Goal: Transaction & Acquisition: Book appointment/travel/reservation

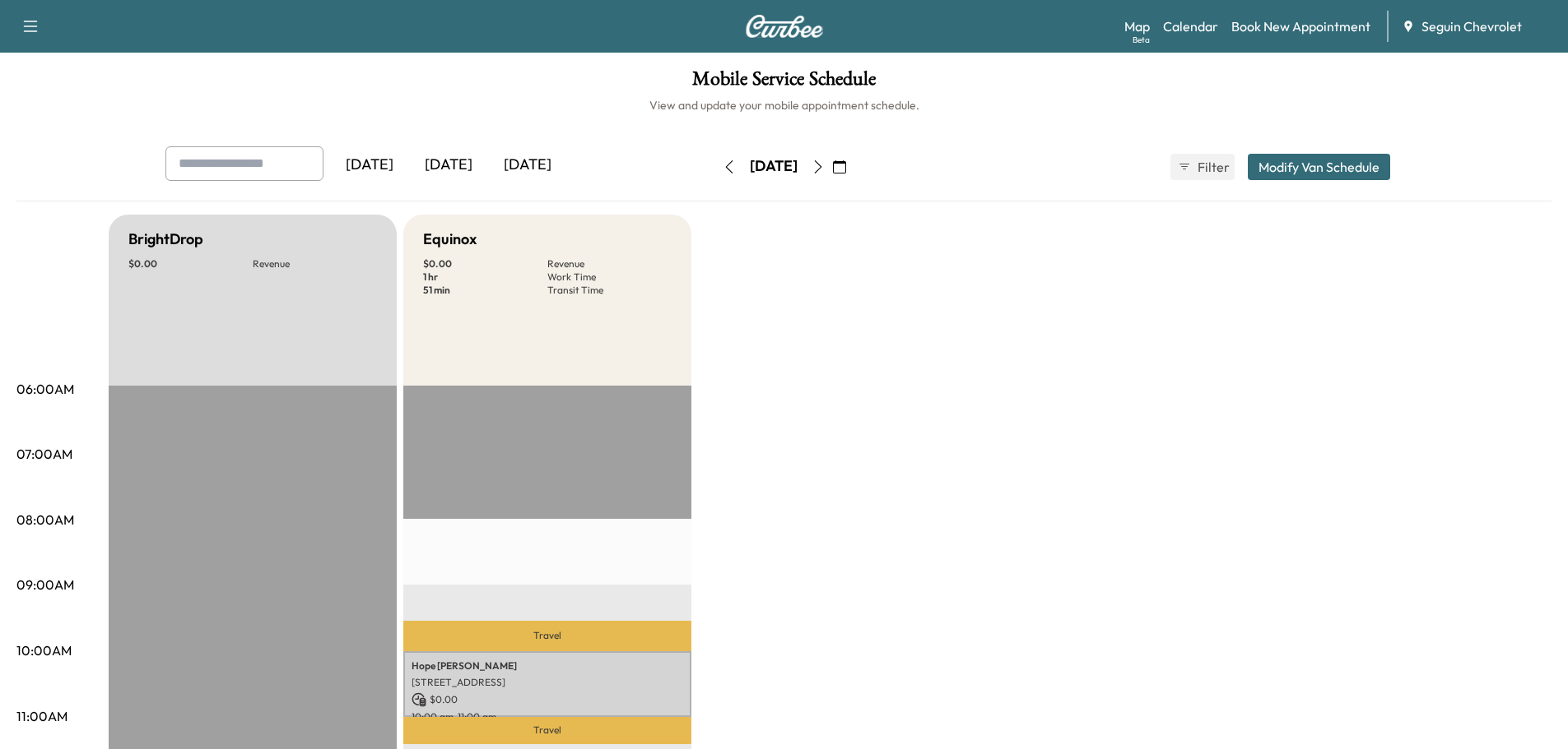
click at [853, 169] on button "button" at bounding box center [839, 167] width 28 height 26
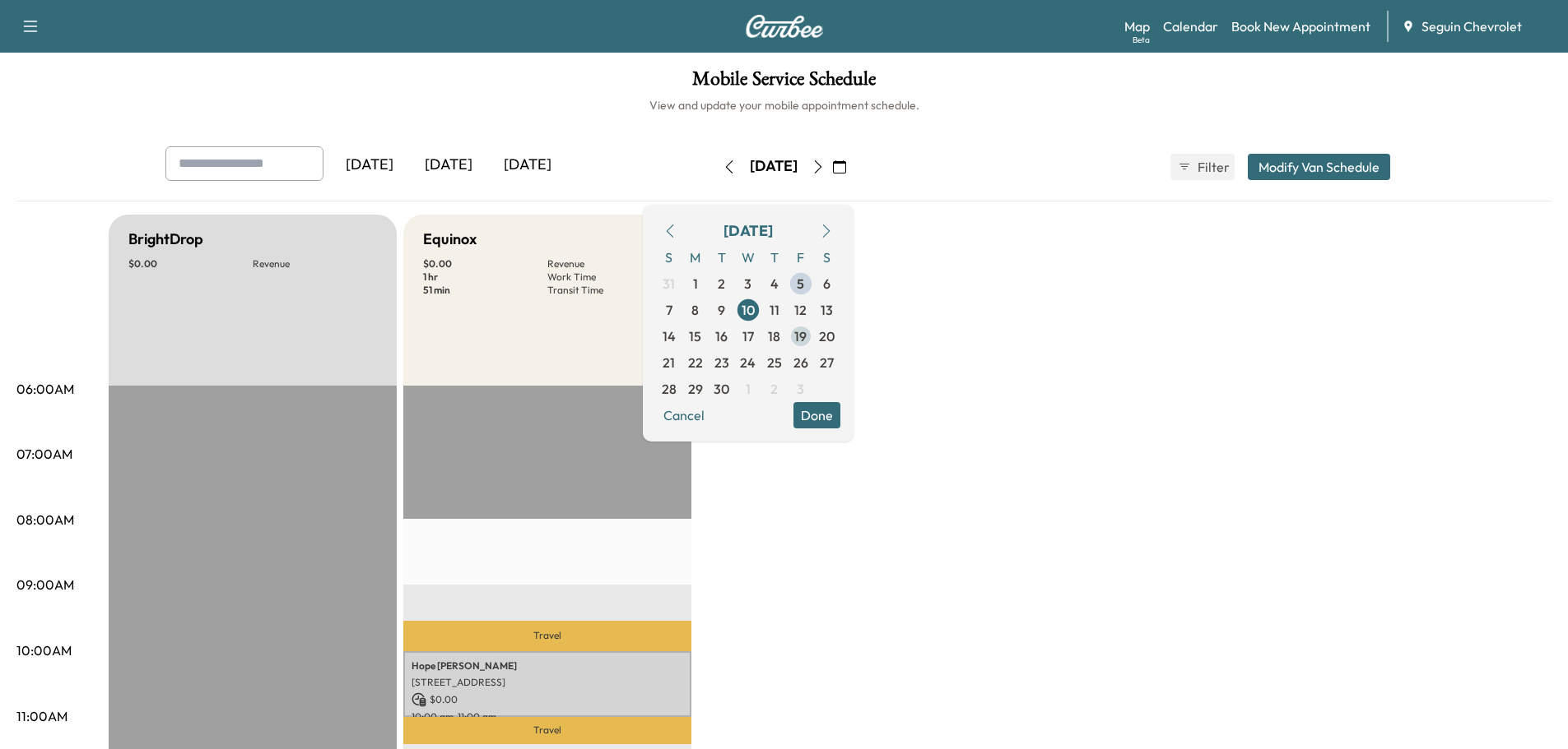
click at [807, 335] on span "19" at bounding box center [800, 336] width 13 height 19
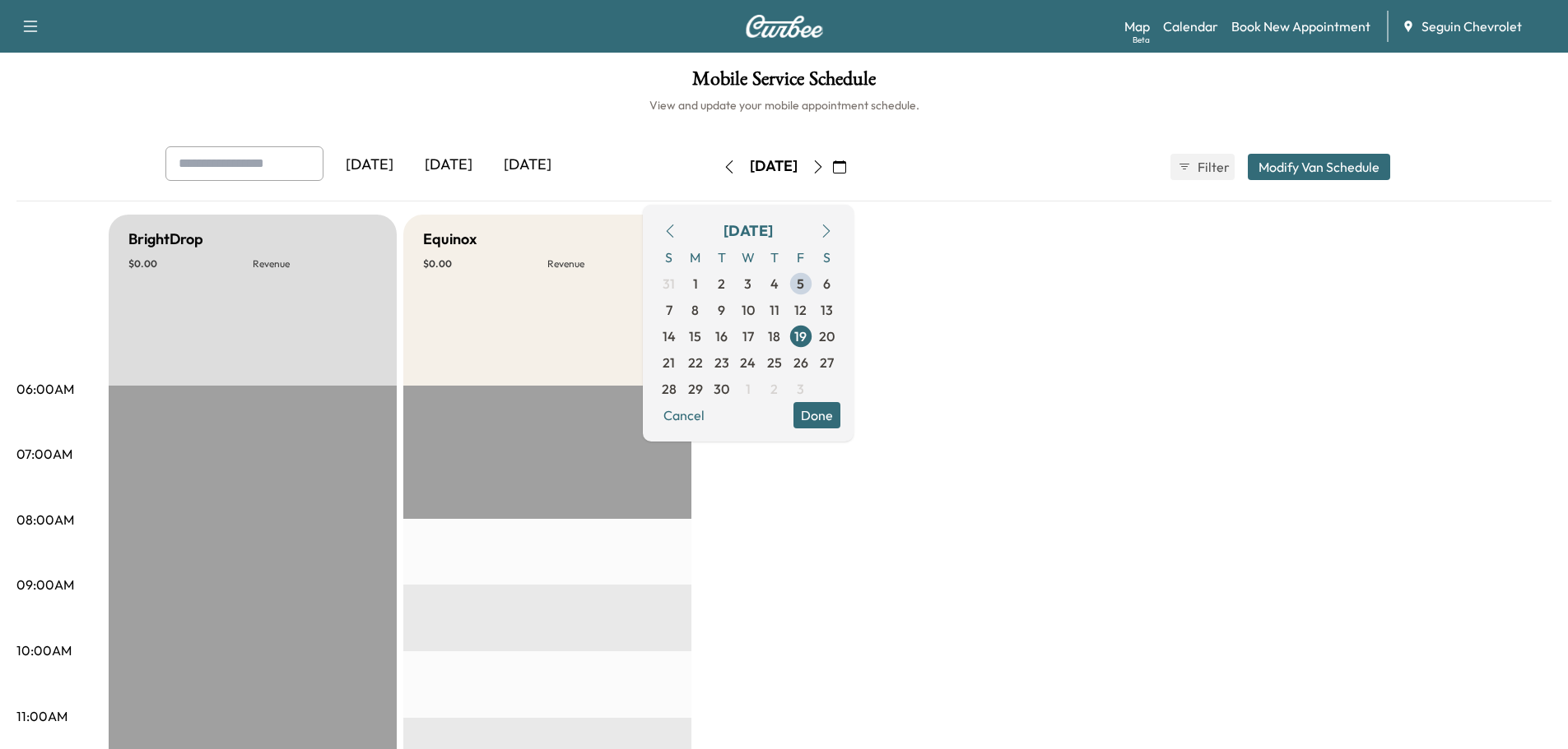
click at [840, 414] on button "Done" at bounding box center [817, 415] width 47 height 26
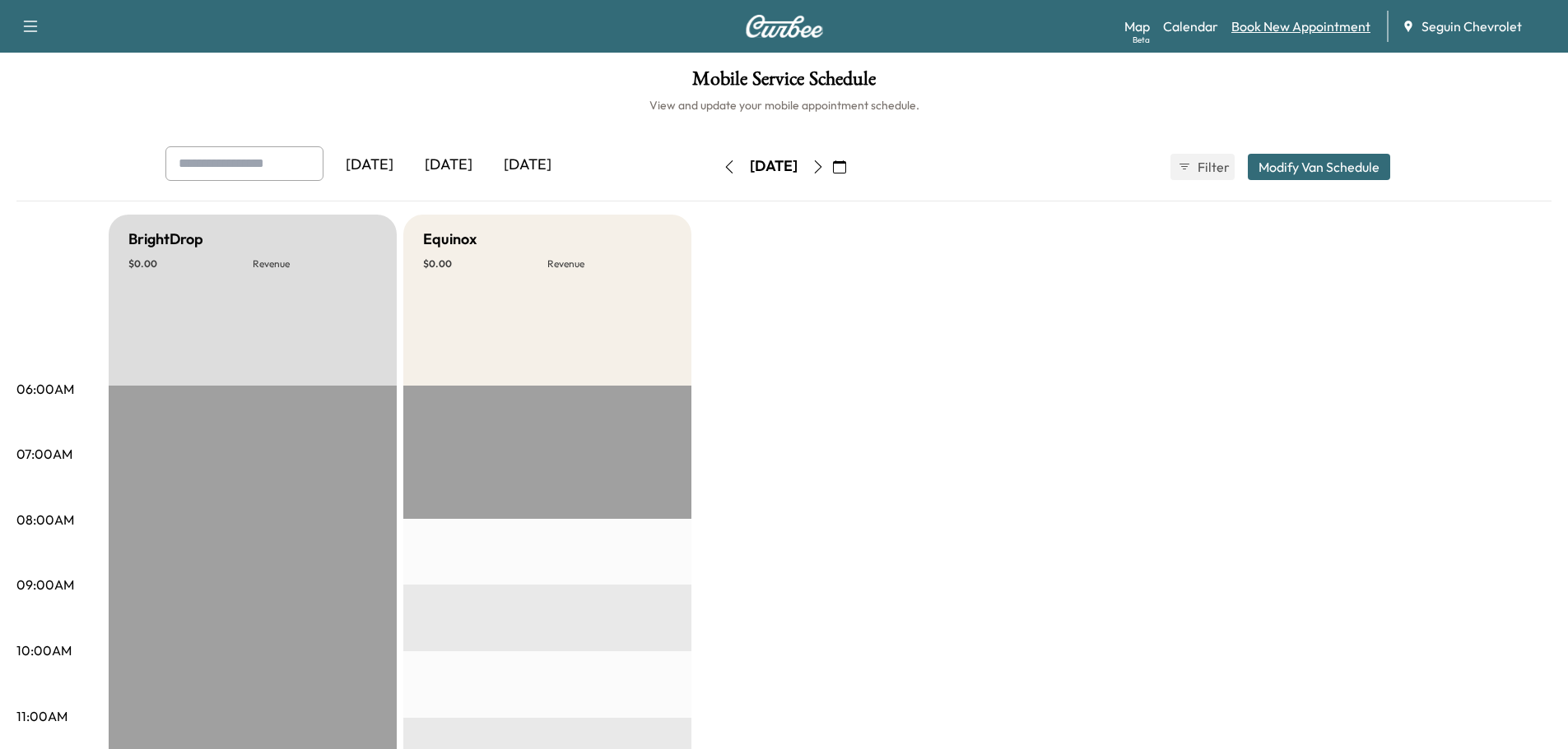
click at [1285, 19] on link "Book New Appointment" at bounding box center [1300, 26] width 139 height 19
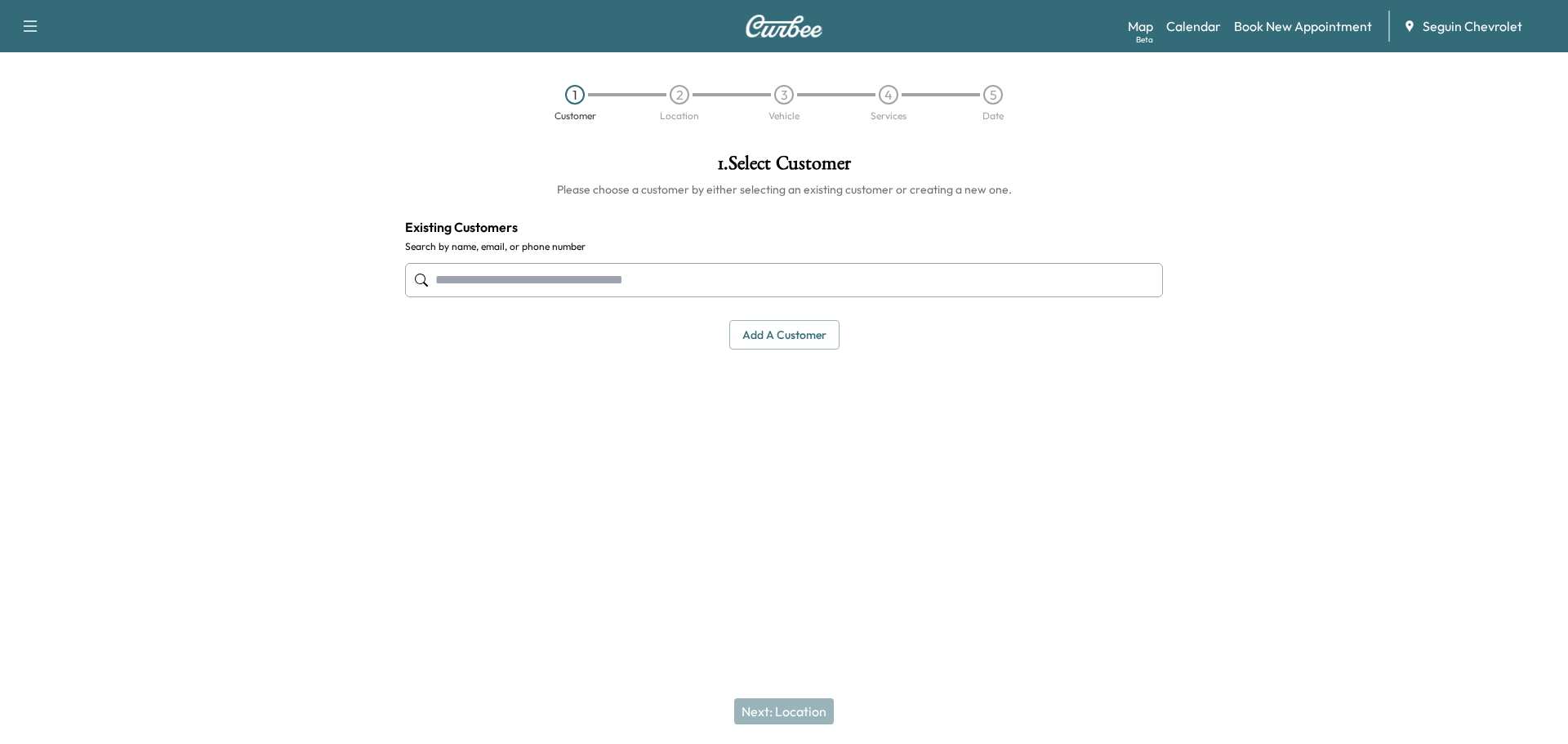
click at [540, 276] on input "text" at bounding box center [784, 280] width 758 height 34
type input "*"
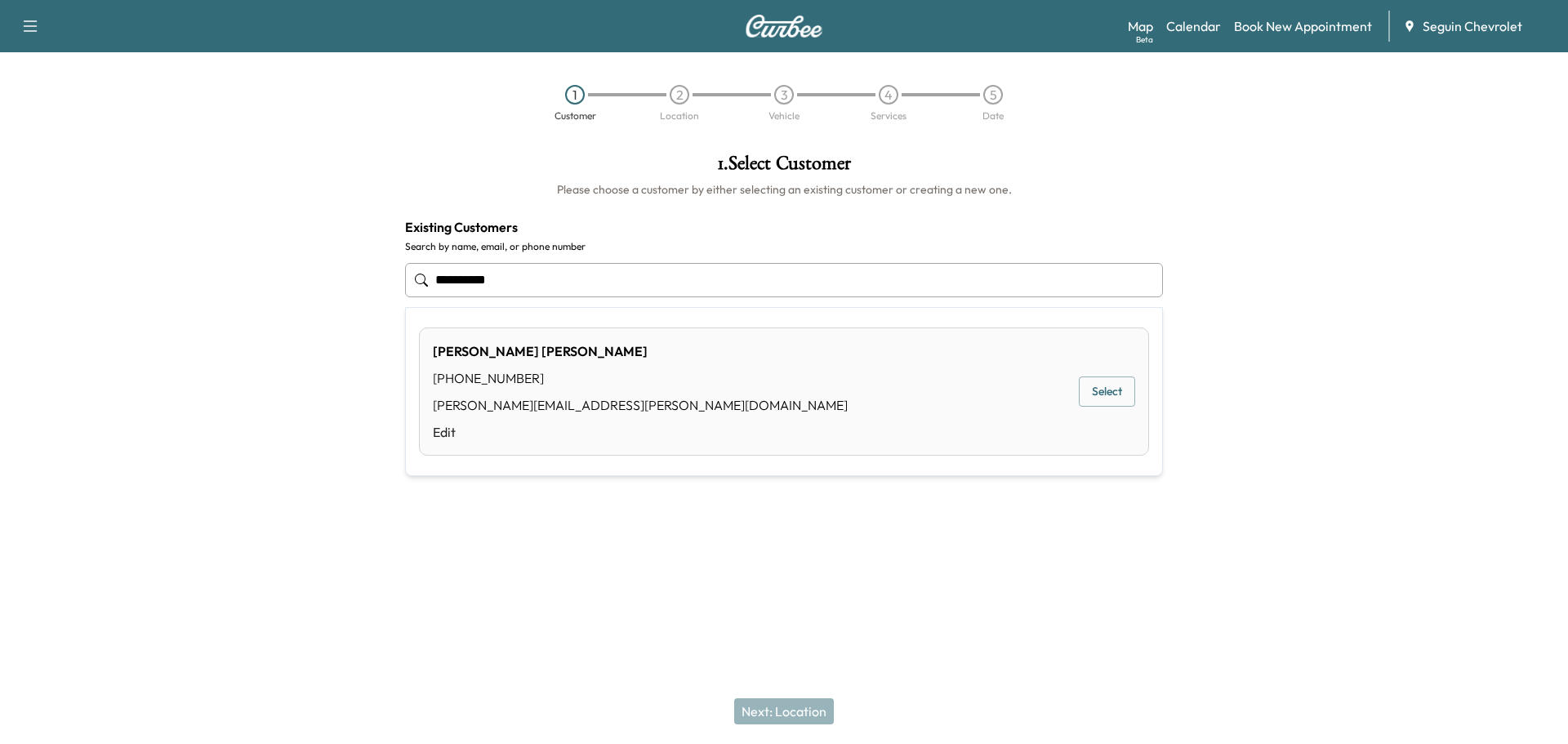
click at [1105, 386] on button "Select" at bounding box center [1107, 392] width 56 height 30
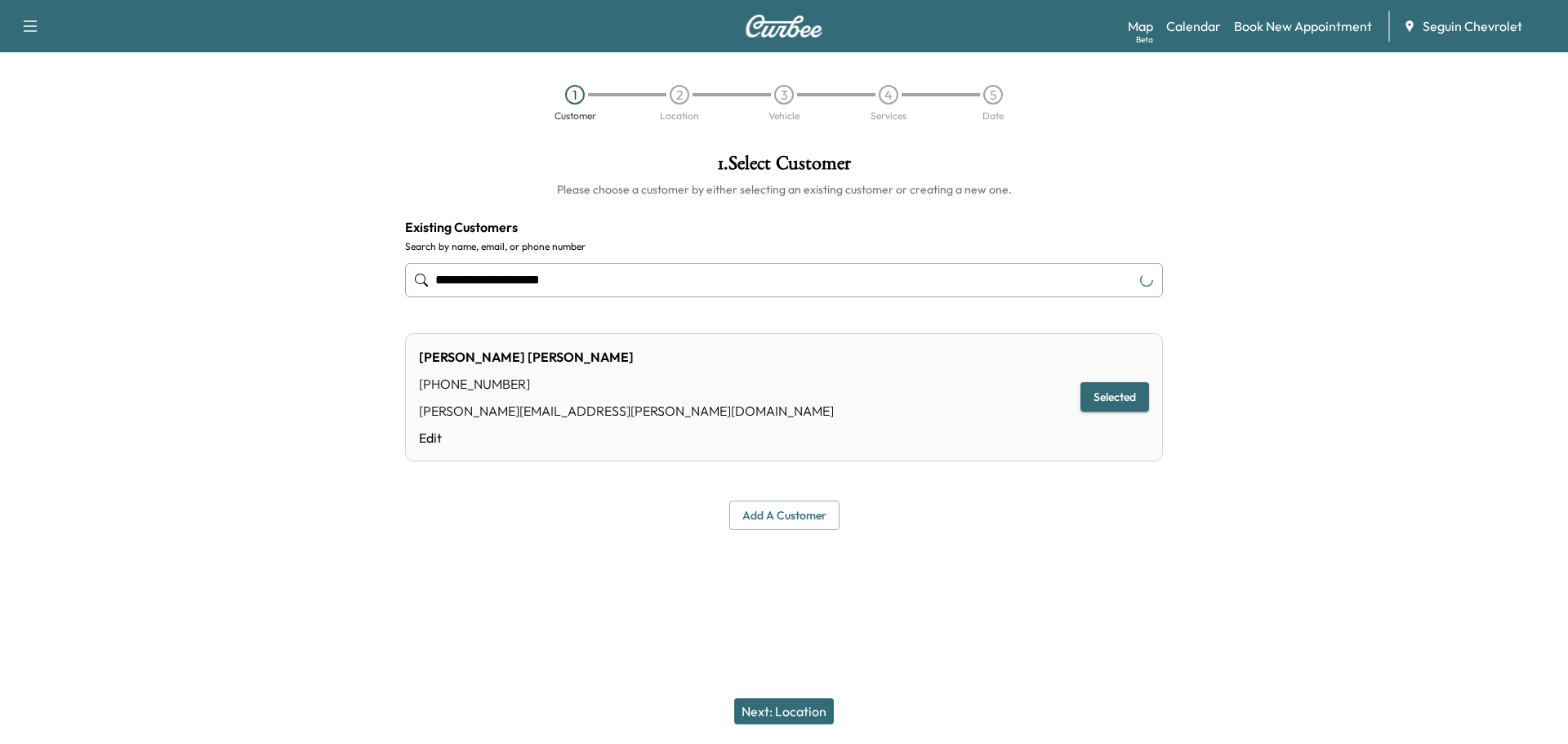
type input "**********"
click at [1104, 386] on button "Selected" at bounding box center [1115, 398] width 69 height 30
click at [797, 704] on button "Next: Location" at bounding box center [784, 711] width 100 height 26
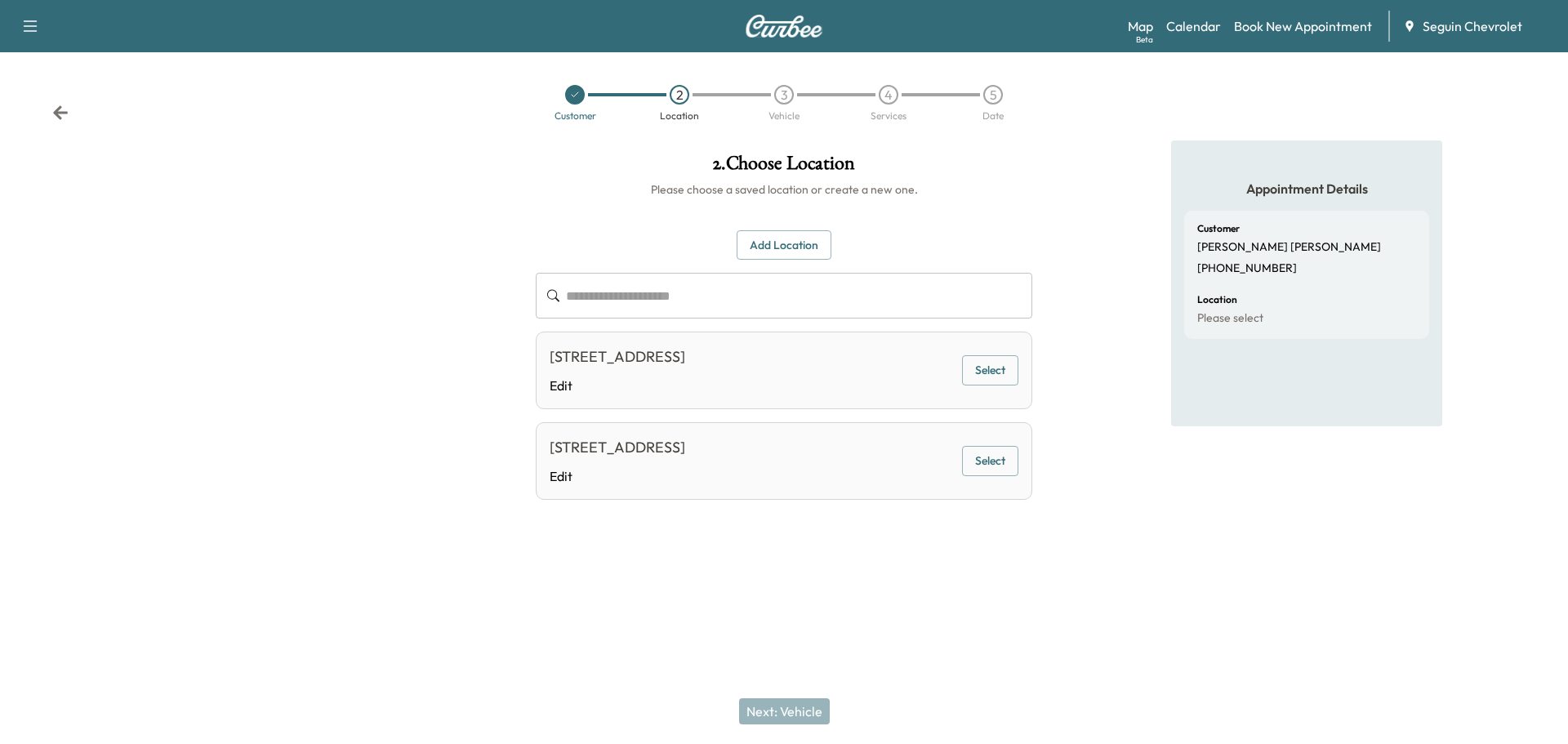
click at [776, 249] on button "Add Location" at bounding box center [784, 245] width 95 height 30
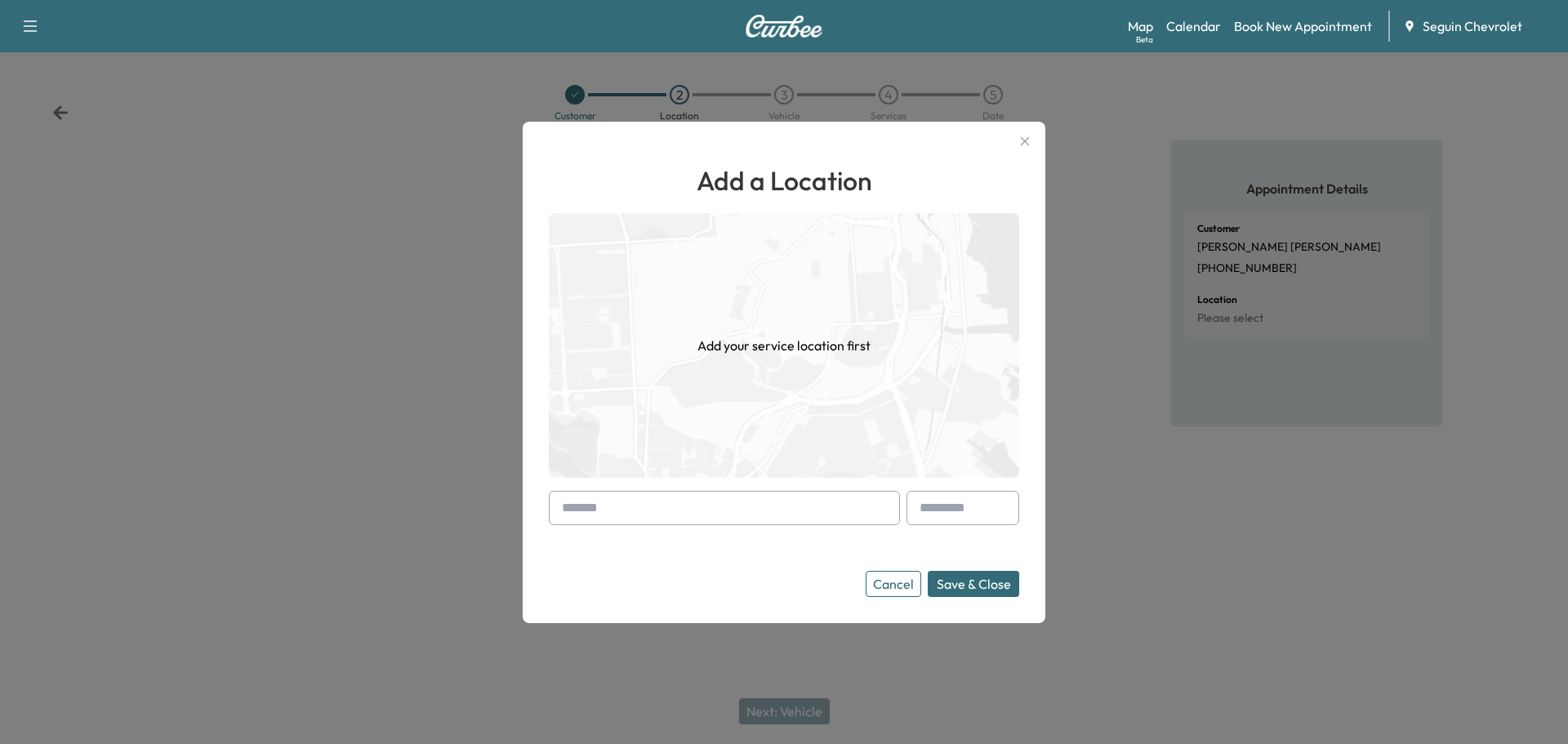
click at [689, 518] on input "text" at bounding box center [725, 508] width 351 height 34
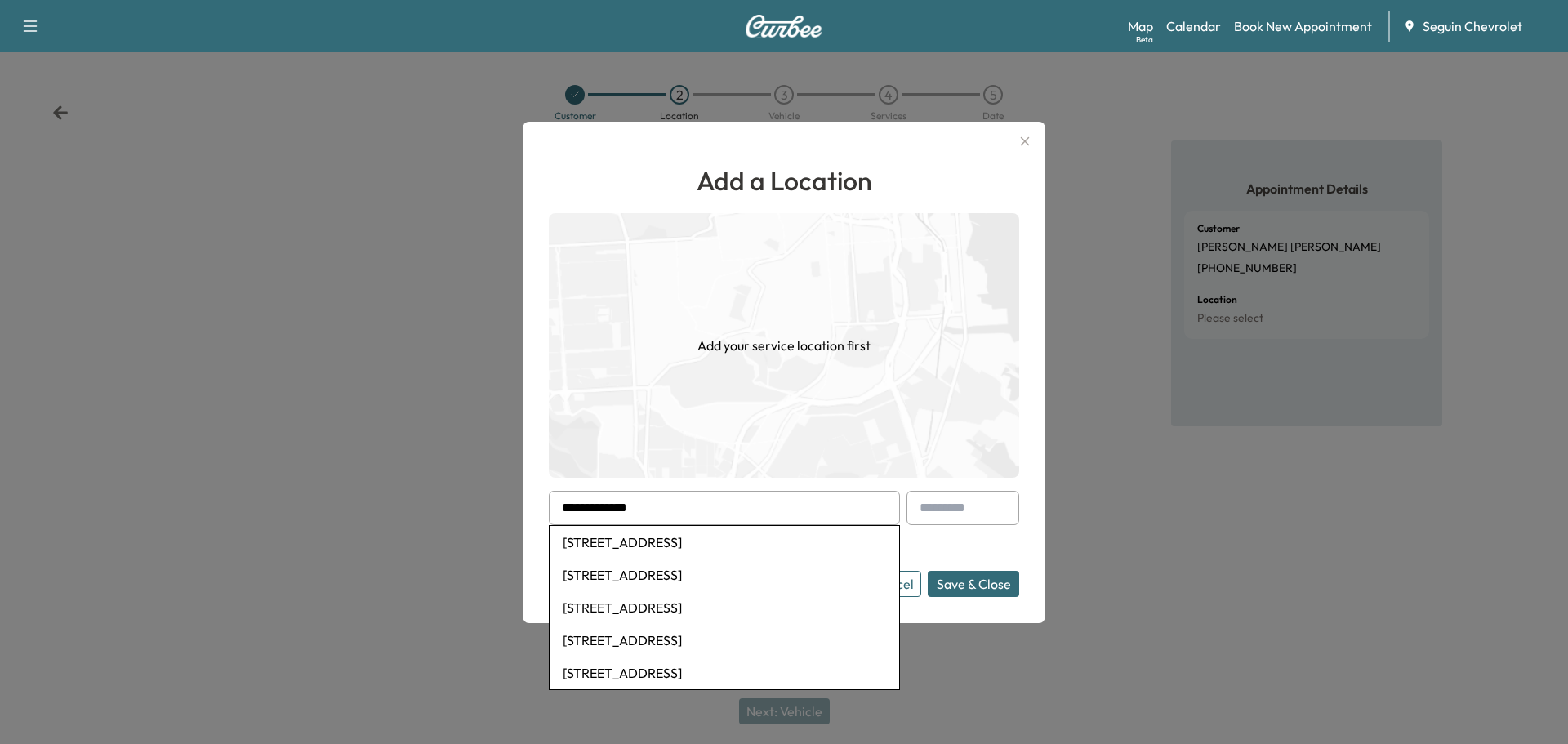
click at [720, 549] on li "[STREET_ADDRESS]" at bounding box center [725, 542] width 350 height 33
type input "**********"
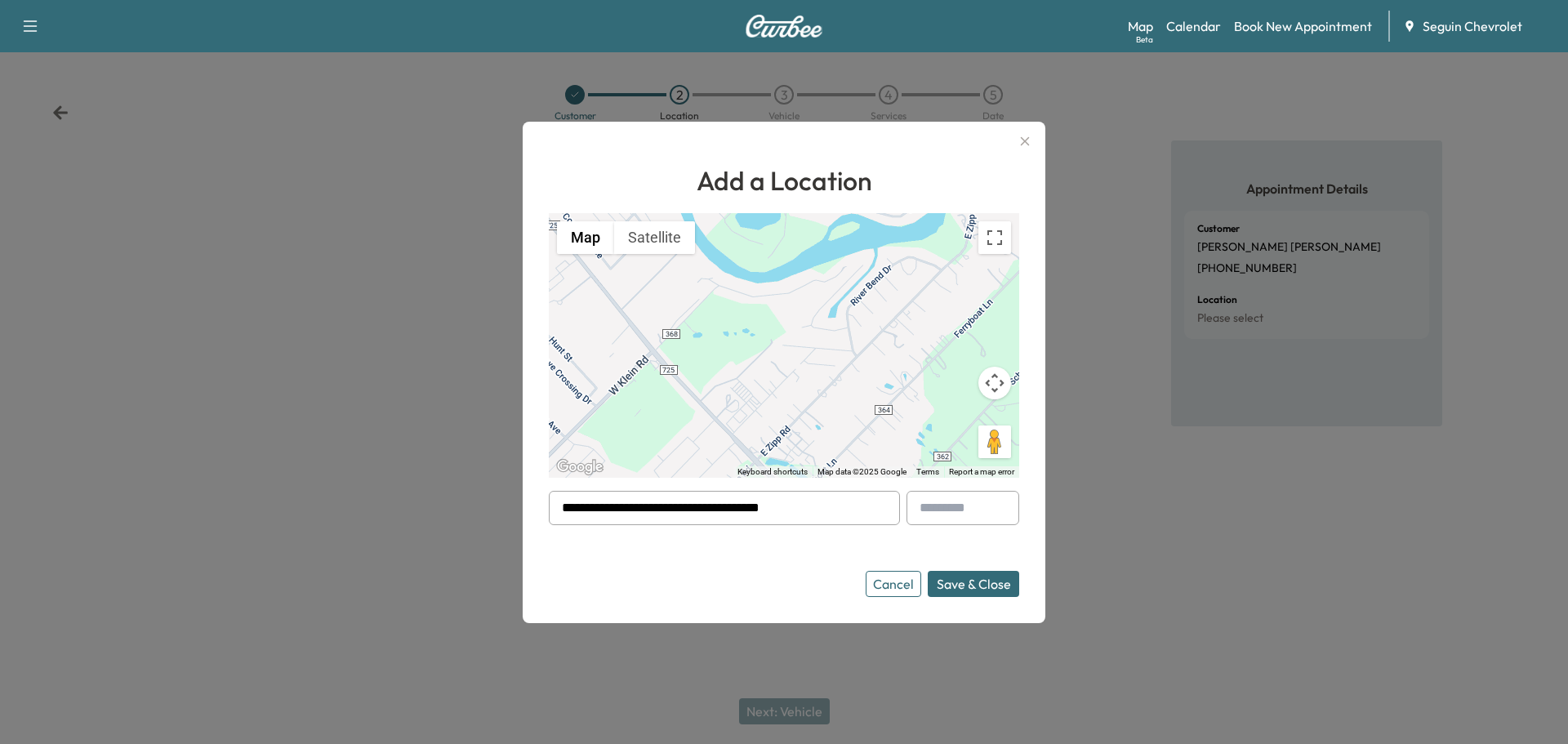
click at [995, 582] on button "Save & Close" at bounding box center [973, 583] width 91 height 26
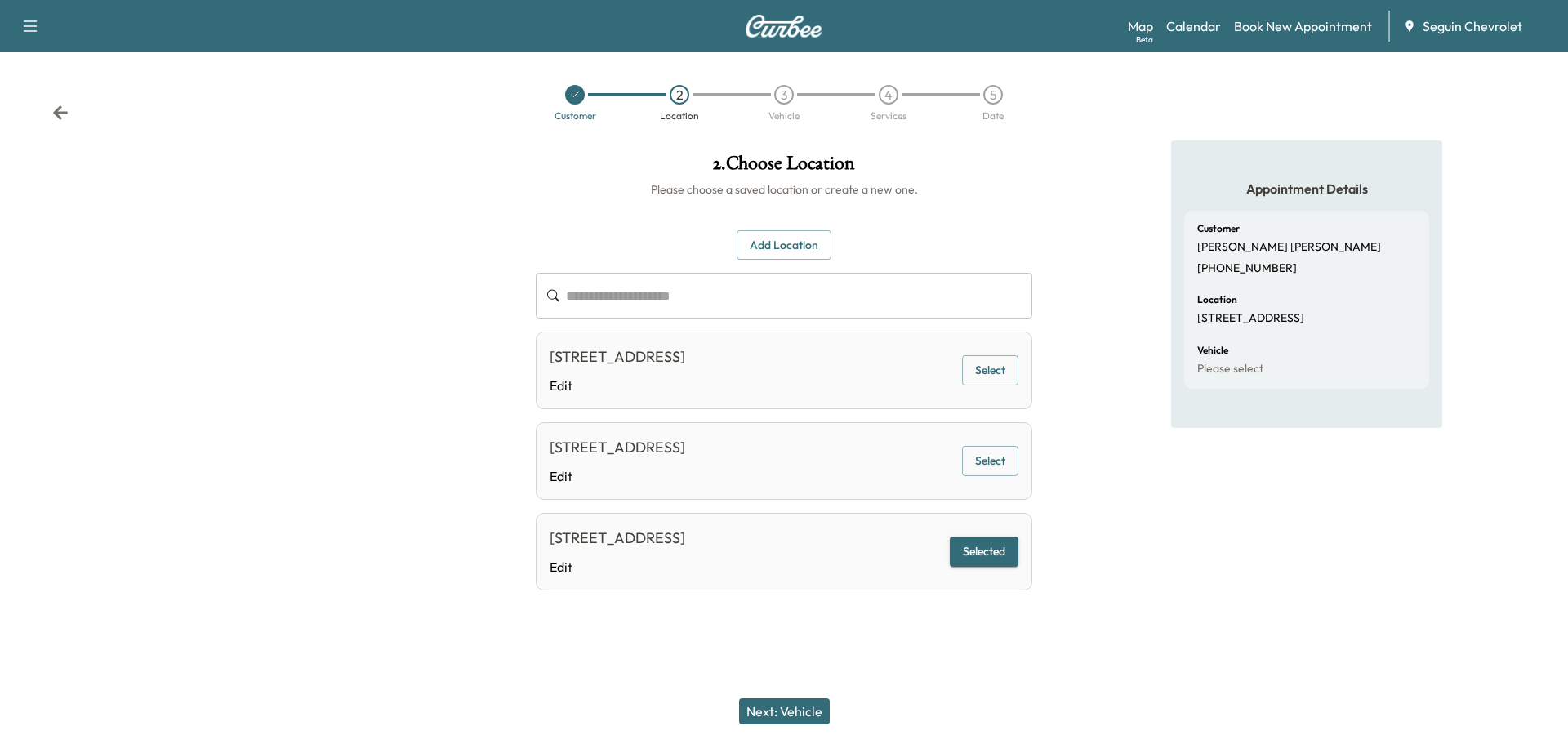
click at [802, 711] on button "Next: Vehicle" at bounding box center [784, 711] width 90 height 26
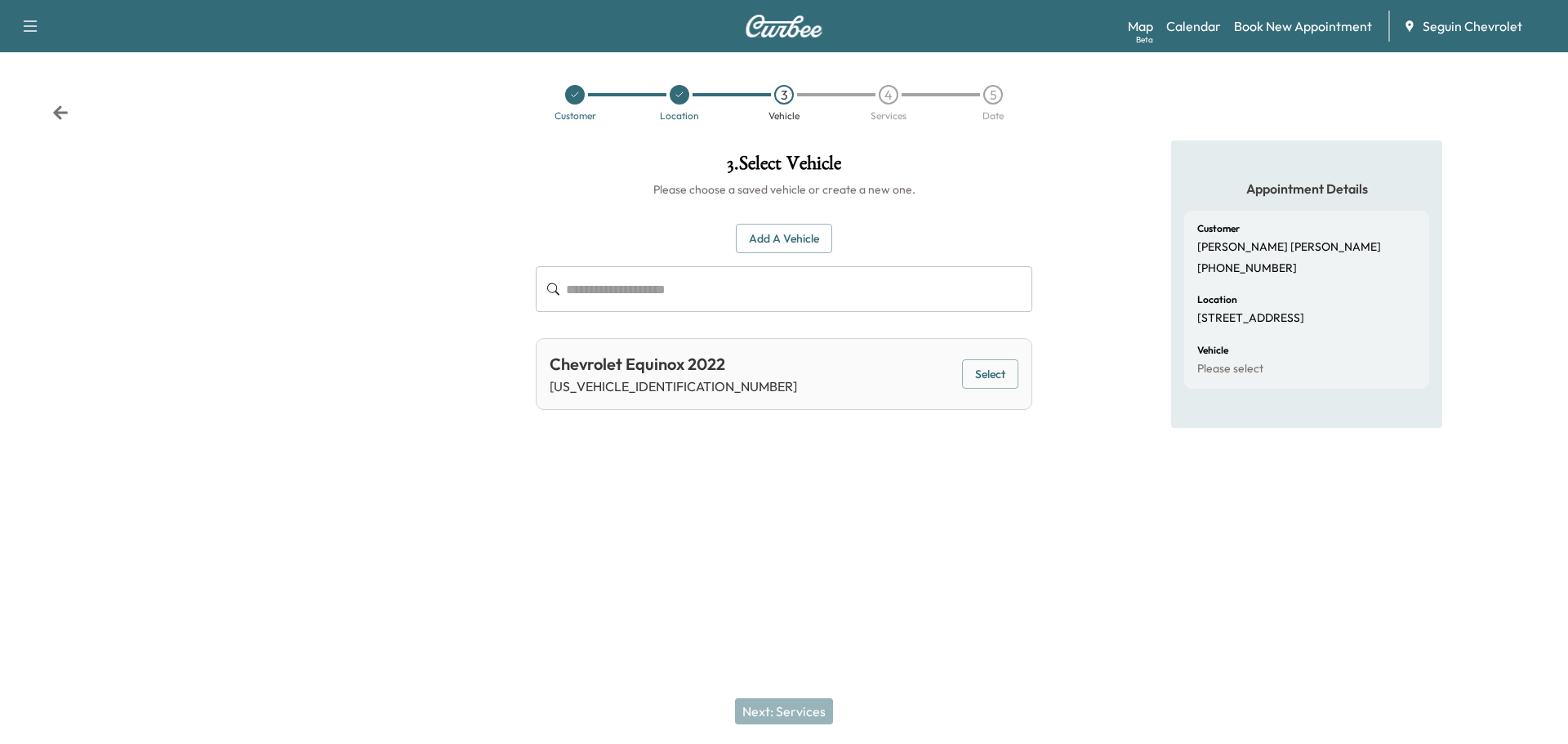
click at [998, 382] on button "Select" at bounding box center [990, 375] width 56 height 30
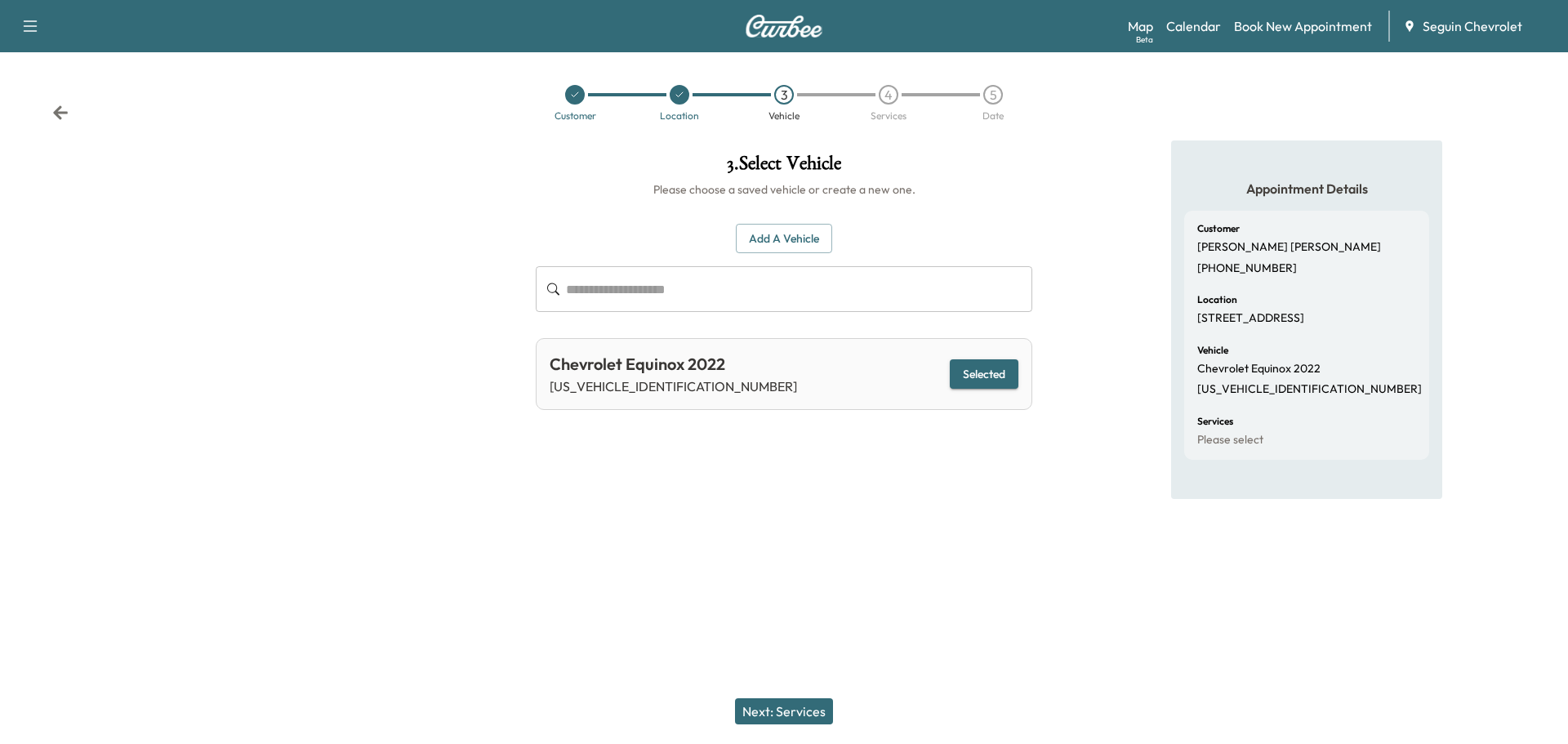
click at [805, 709] on button "Next: Services" at bounding box center [784, 711] width 98 height 26
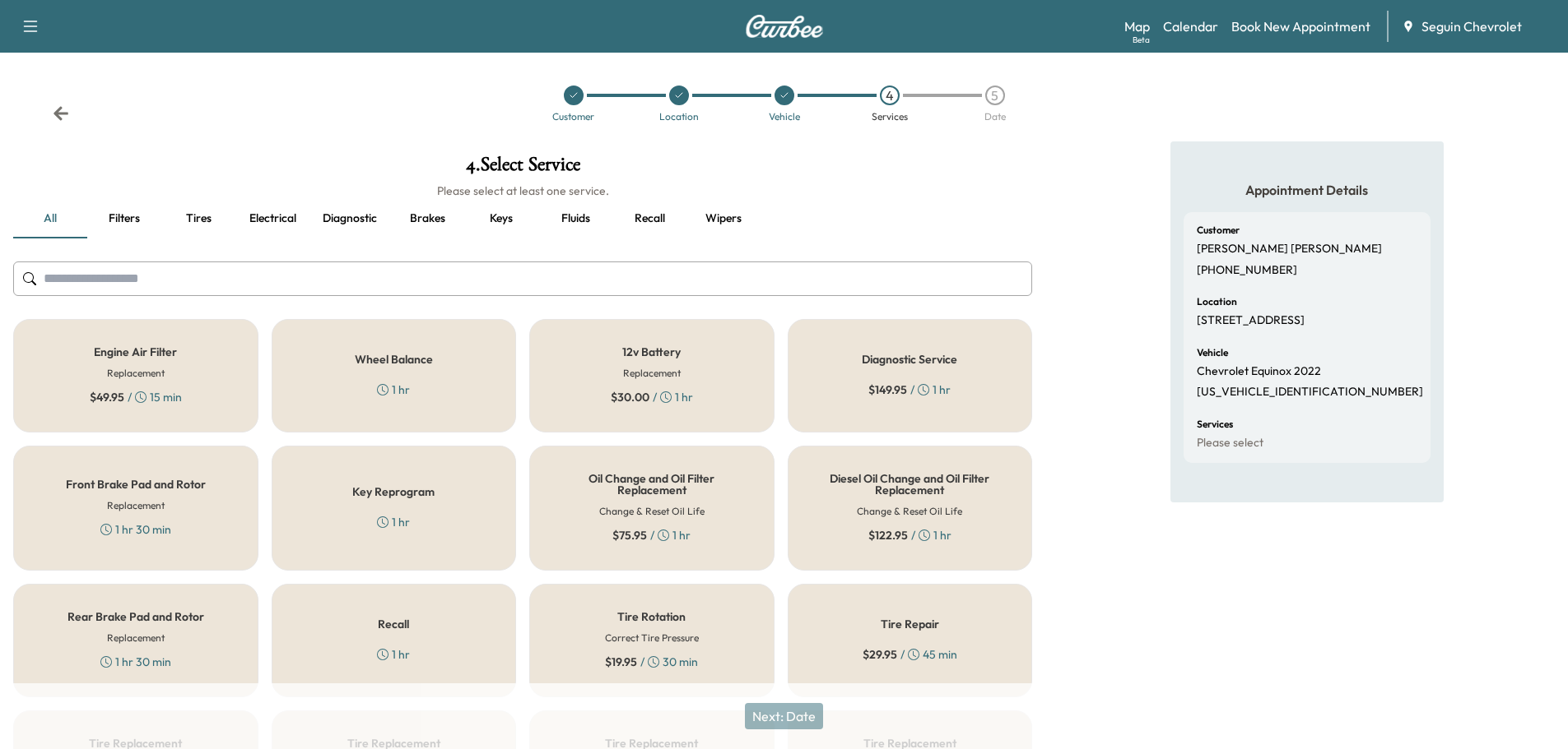
click at [460, 632] on div "Recall 1 hr" at bounding box center [394, 640] width 245 height 114
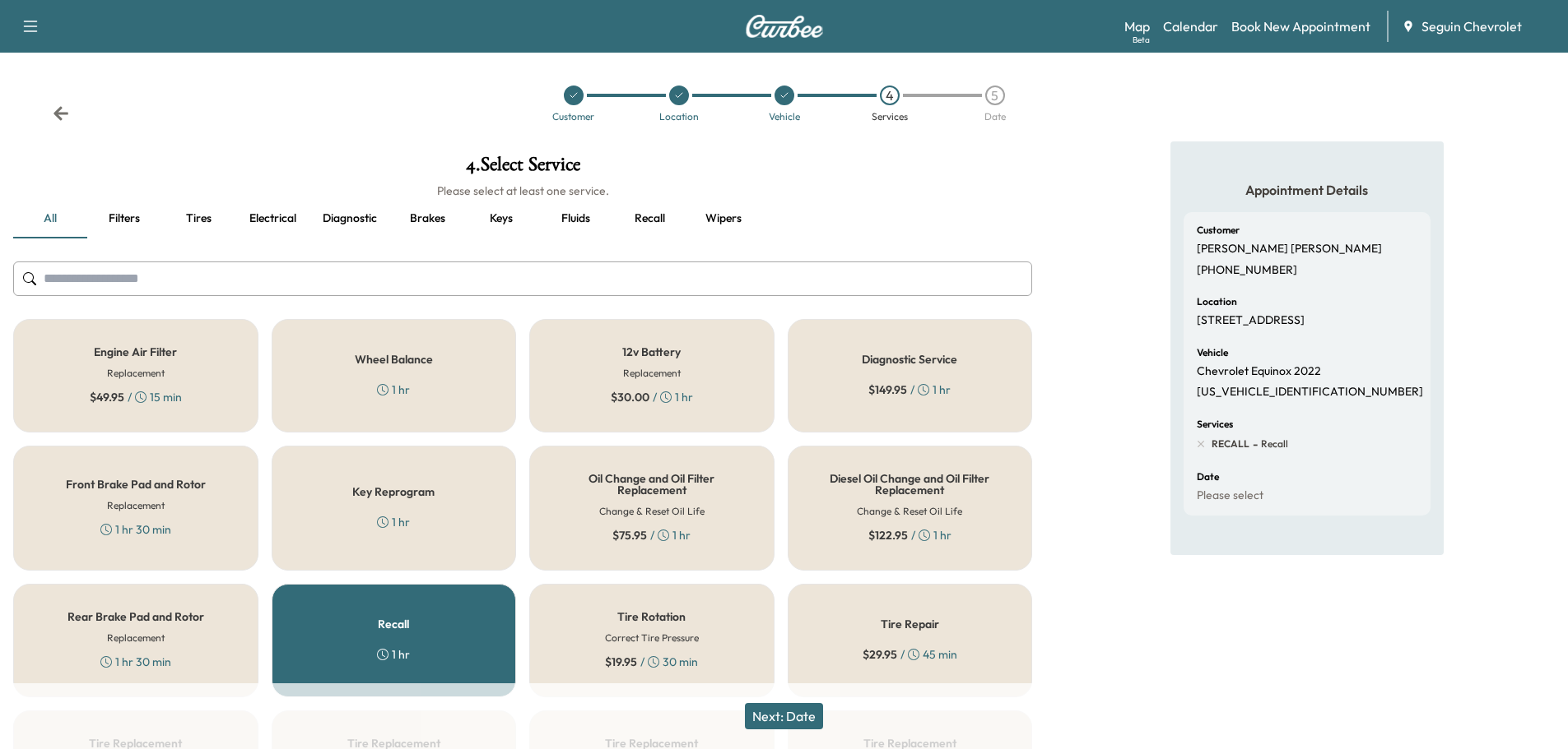
click at [801, 714] on button "Next: Date" at bounding box center [783, 716] width 78 height 26
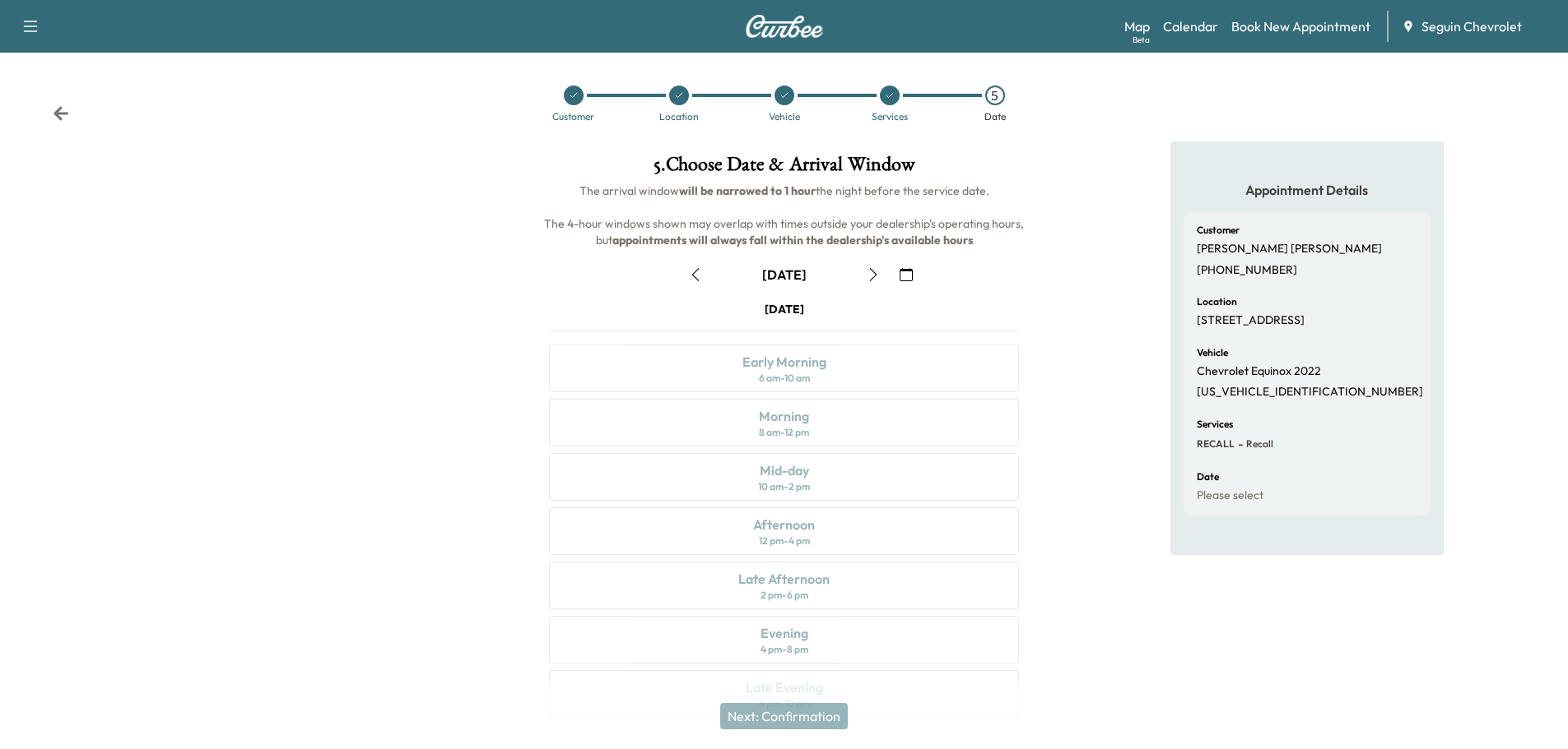
click at [910, 269] on icon "button" at bounding box center [906, 275] width 13 height 13
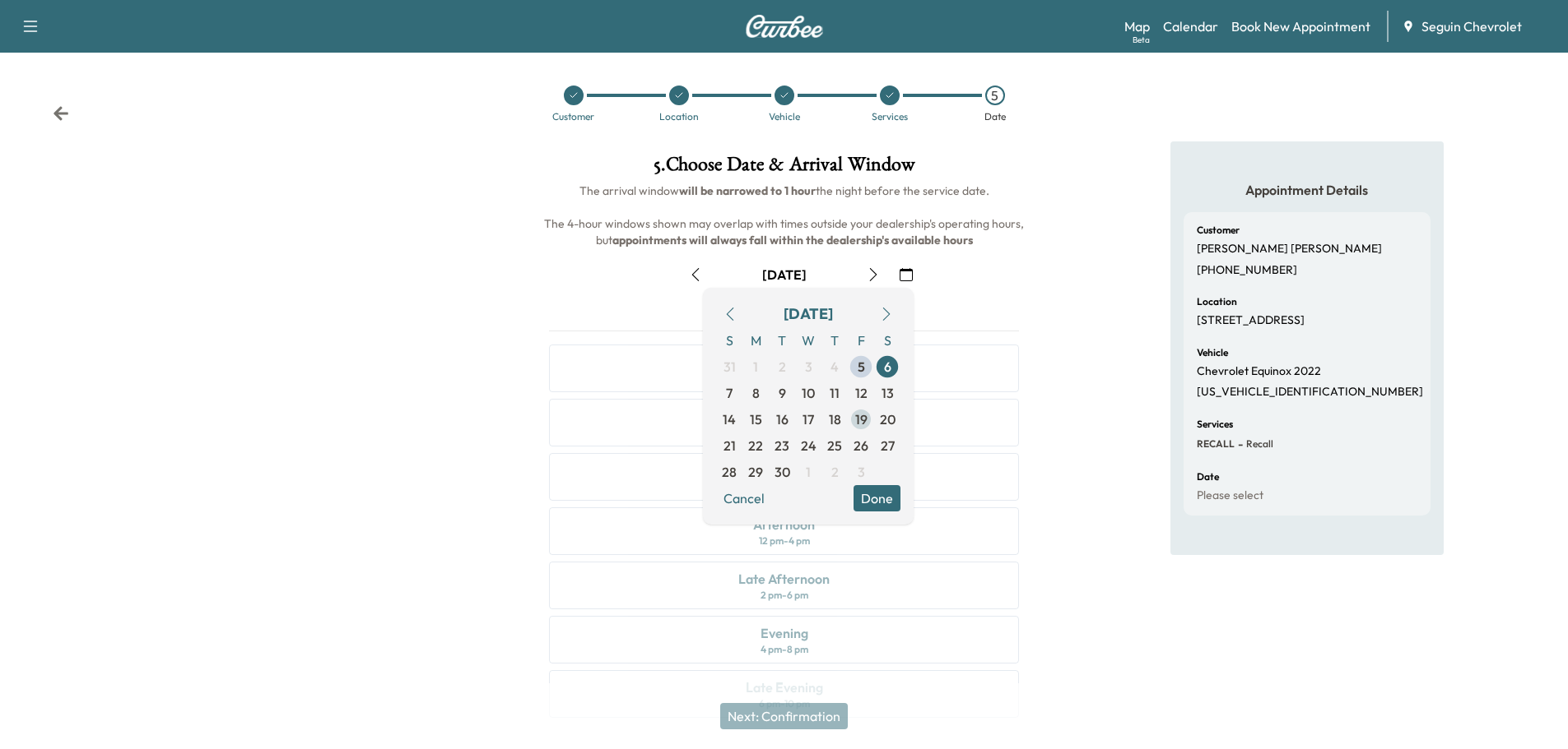
click at [862, 409] on span "19" at bounding box center [861, 419] width 26 height 26
click at [880, 499] on button "Done" at bounding box center [877, 498] width 47 height 26
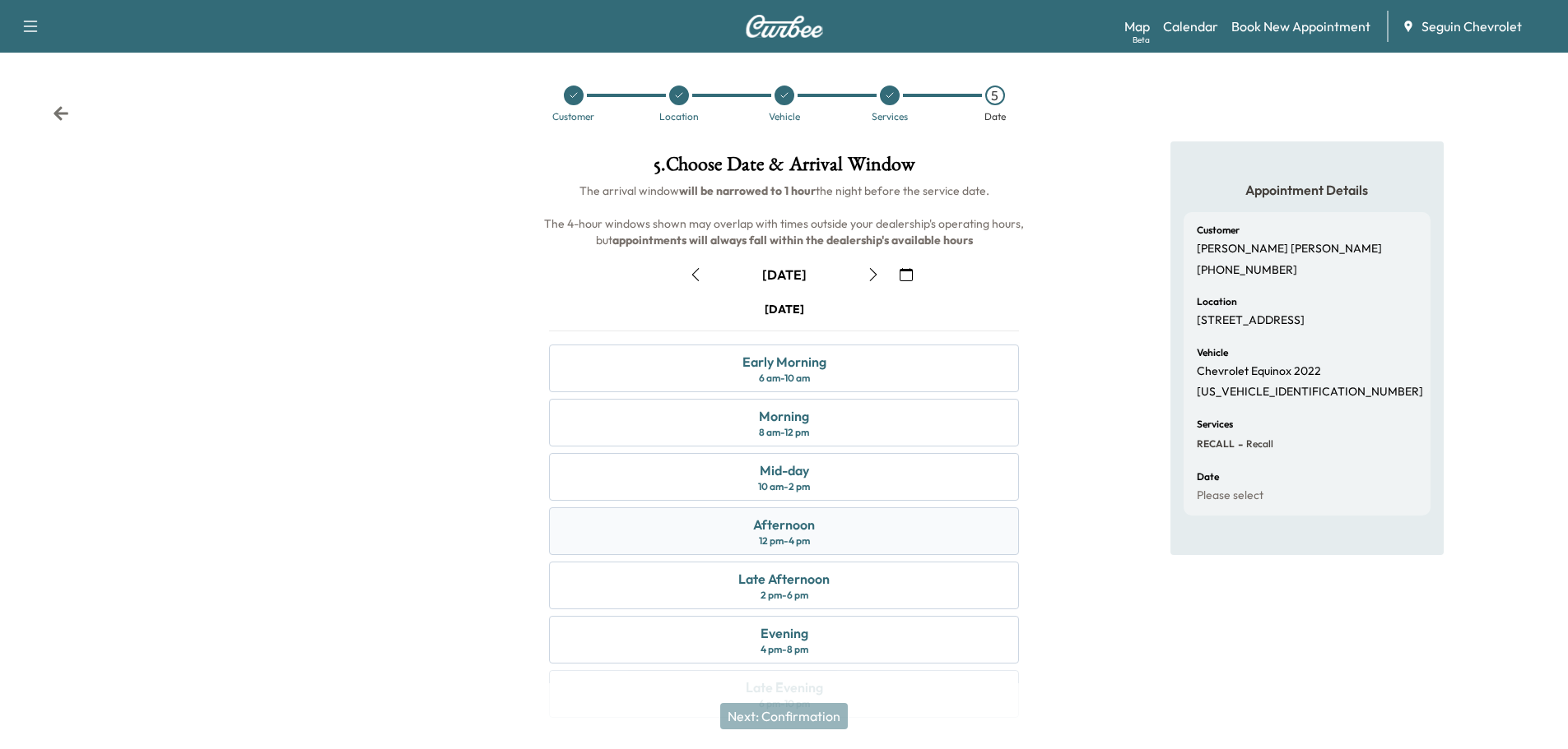
click at [830, 535] on div "Afternoon 12 pm - 4 pm" at bounding box center [783, 531] width 470 height 48
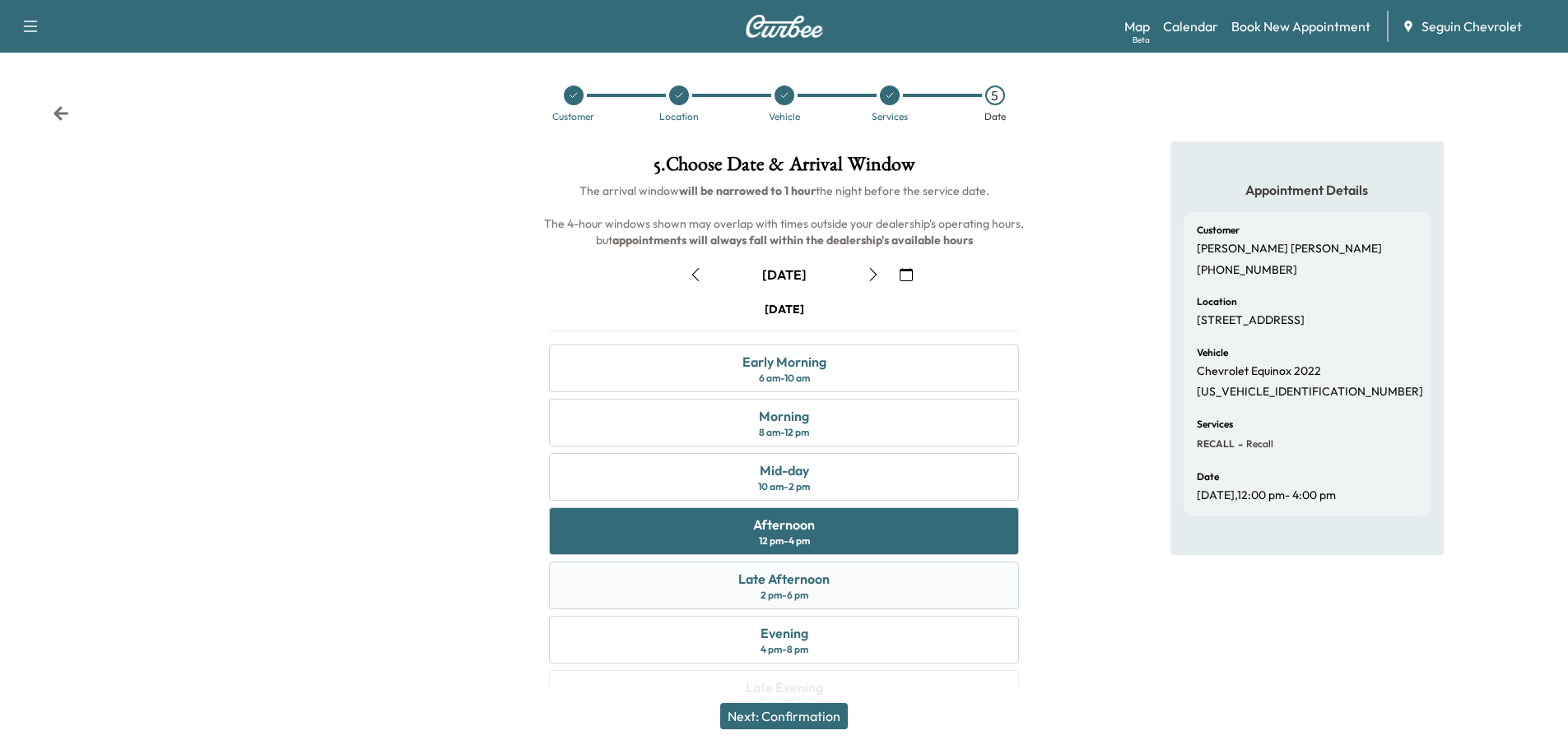
click at [816, 589] on div "Late Afternoon 2 pm - 6 pm" at bounding box center [783, 586] width 470 height 48
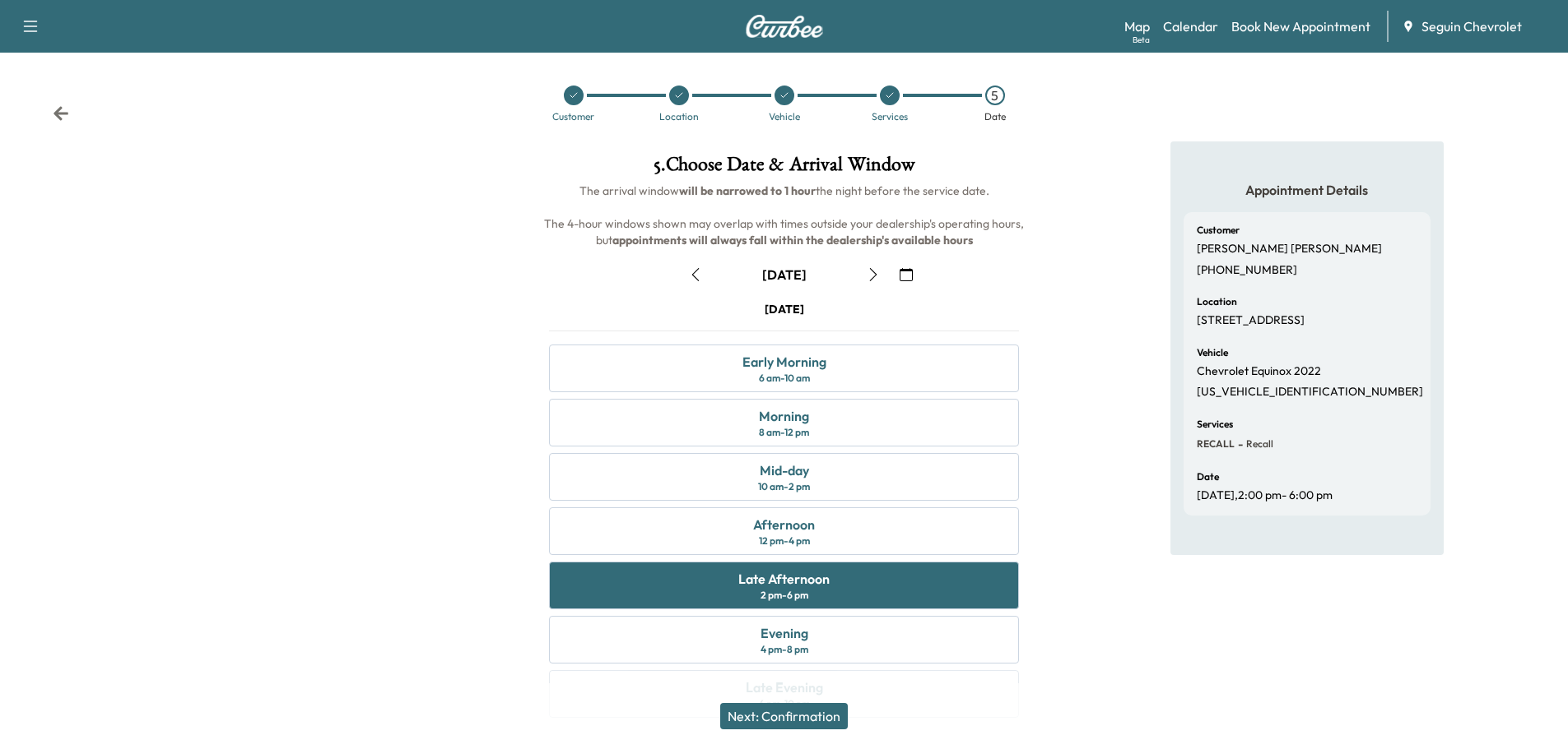
click at [808, 713] on button "Next: Confirmation" at bounding box center [783, 716] width 127 height 26
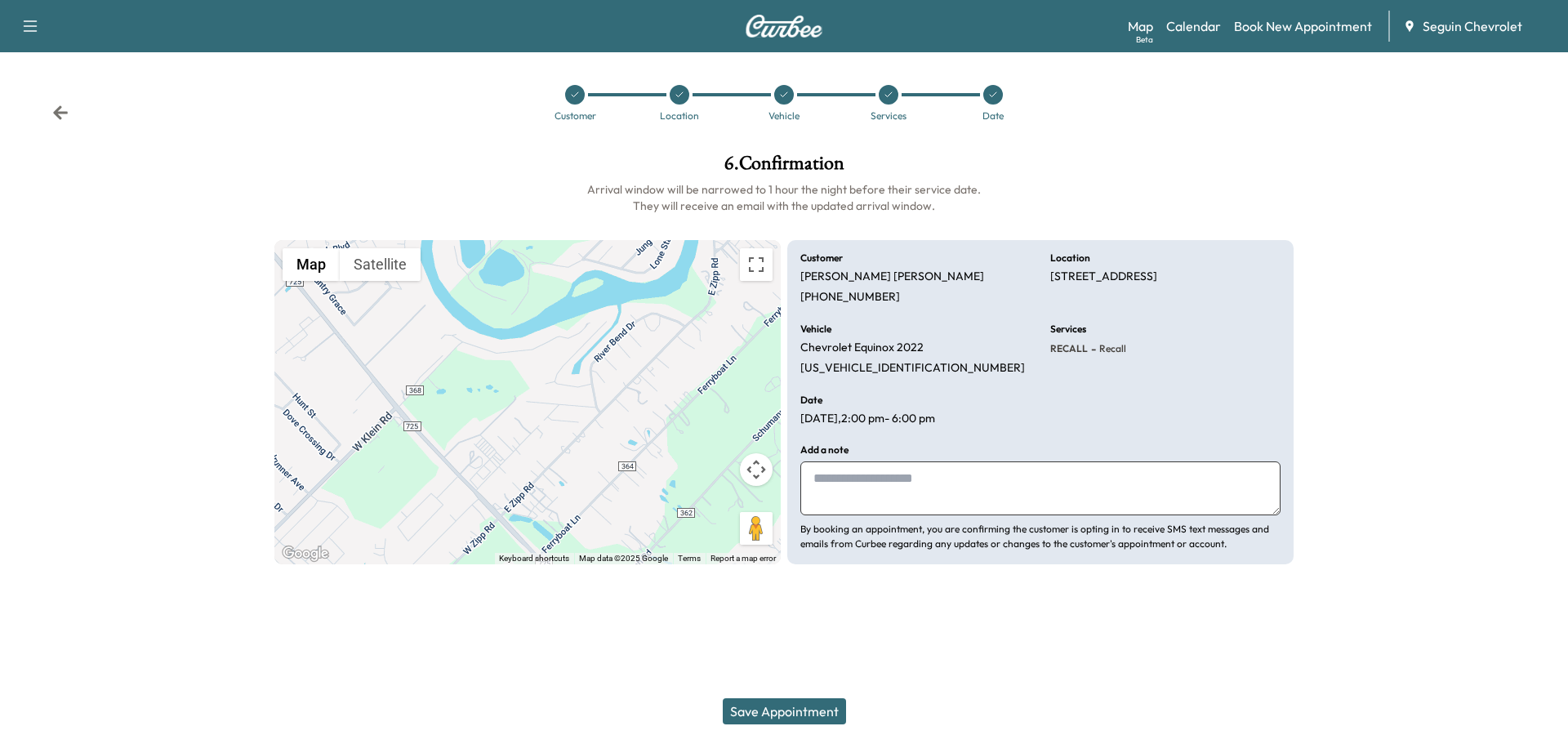
click at [890, 498] on textarea at bounding box center [1041, 489] width 480 height 54
type textarea "*"
click at [1210, 478] on textarea "**********" at bounding box center [1041, 489] width 480 height 54
click at [937, 497] on textarea "**********" at bounding box center [1041, 489] width 480 height 54
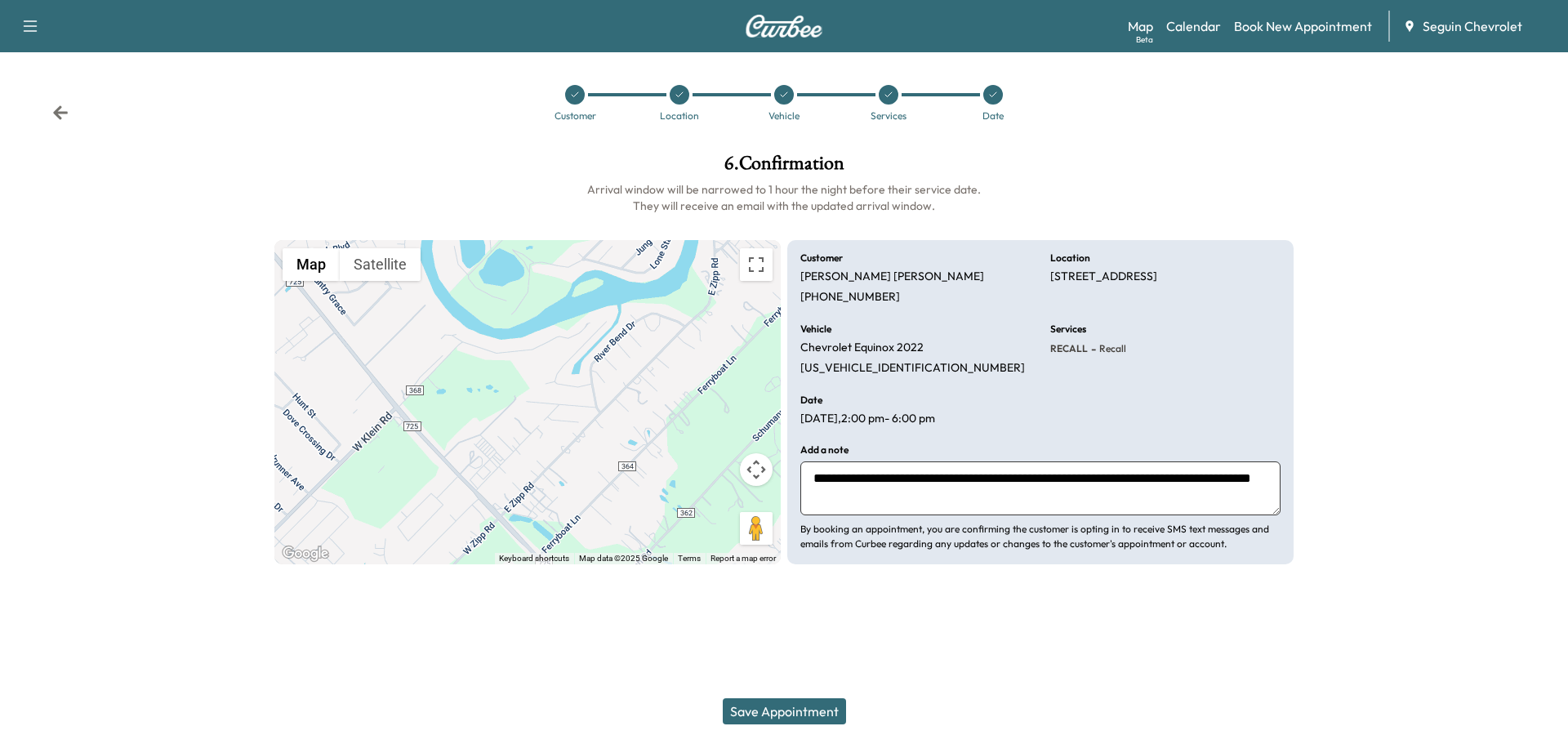
click at [1015, 500] on textarea "**********" at bounding box center [1041, 489] width 480 height 54
type textarea "**********"
click at [807, 710] on button "Save Appointment" at bounding box center [784, 711] width 123 height 26
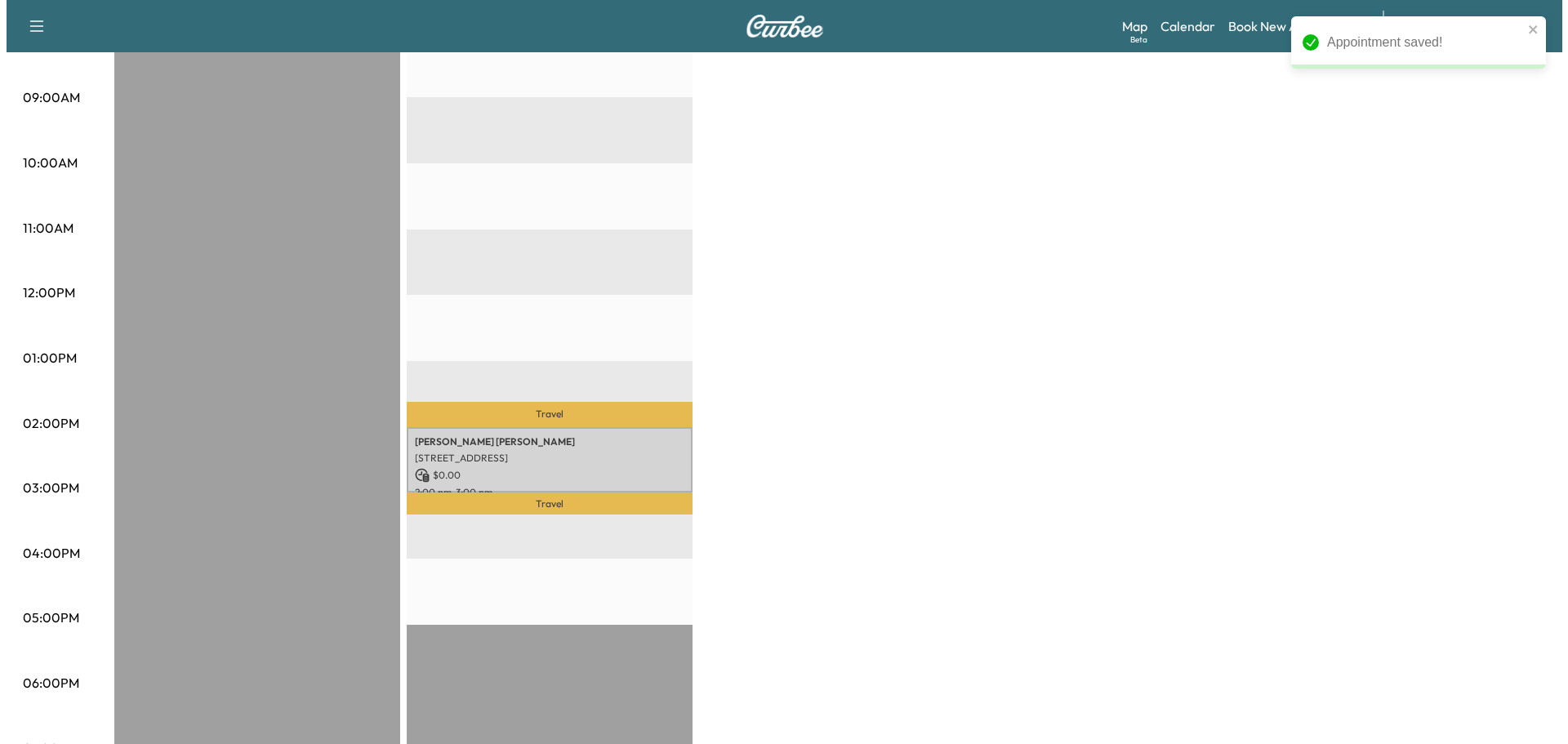
scroll to position [490, 0]
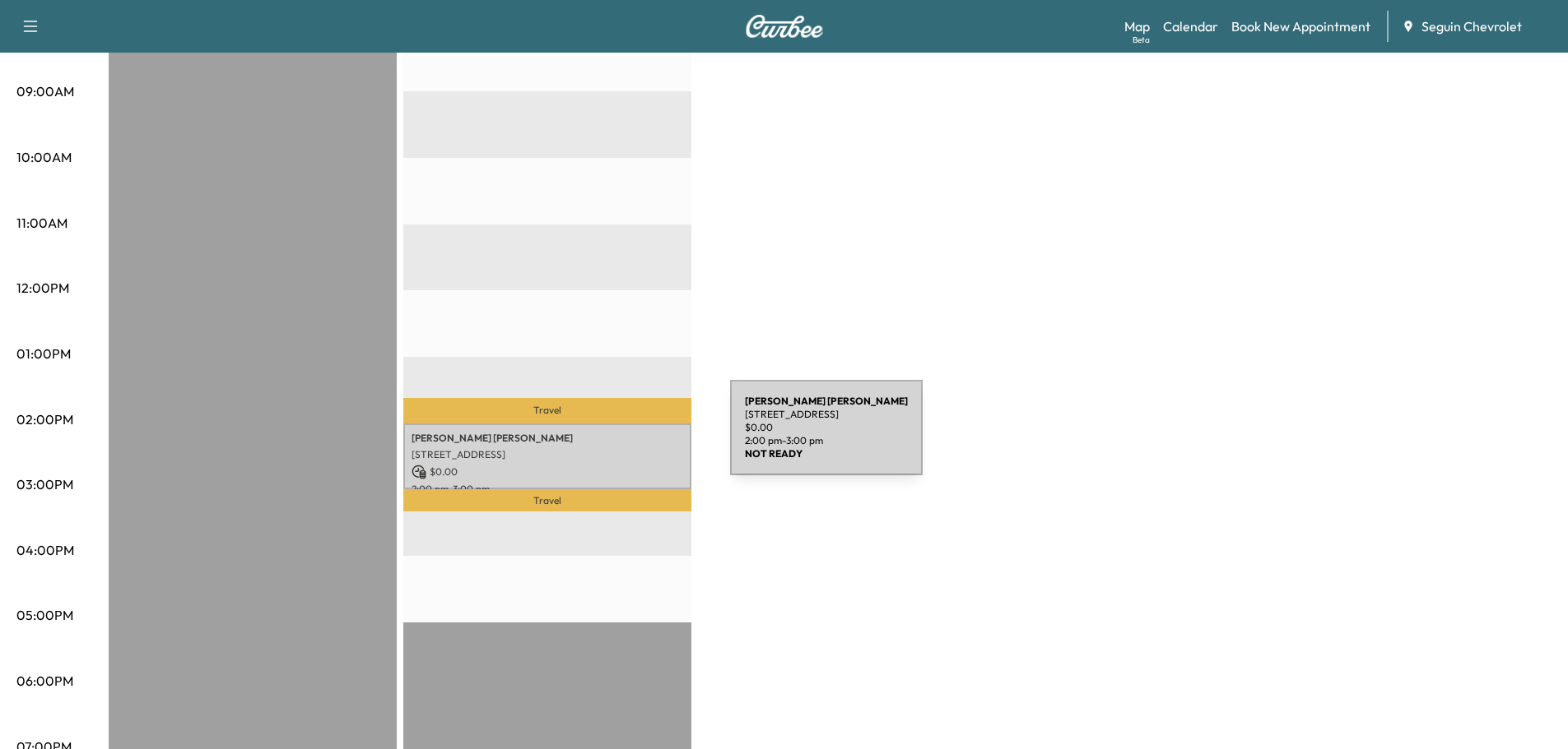
drag, startPoint x: 634, startPoint y: 450, endPoint x: 606, endPoint y: 437, distance: 30.9
click at [606, 437] on p "[PERSON_NAME] [PERSON_NAME]" at bounding box center [547, 439] width 271 height 13
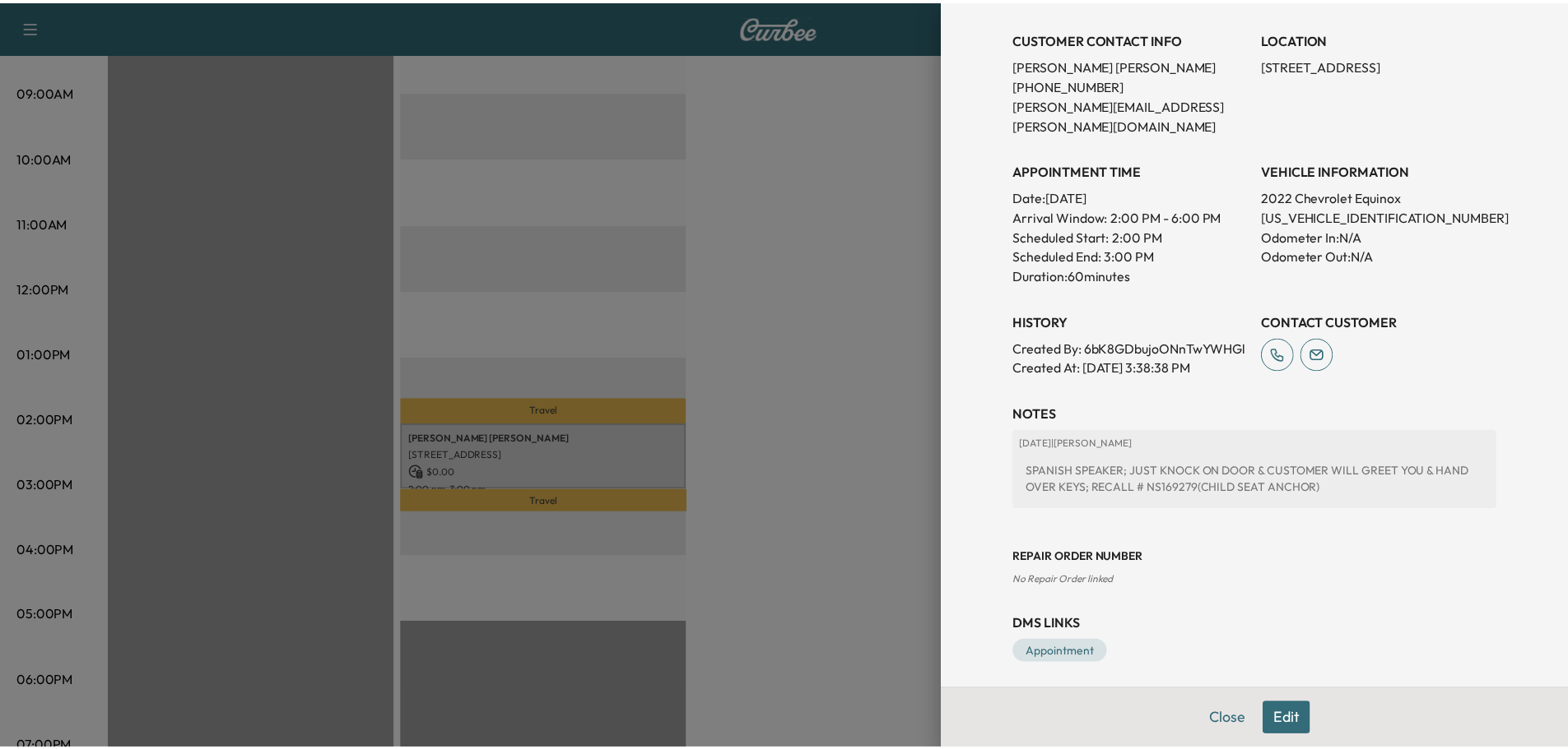
scroll to position [329, 0]
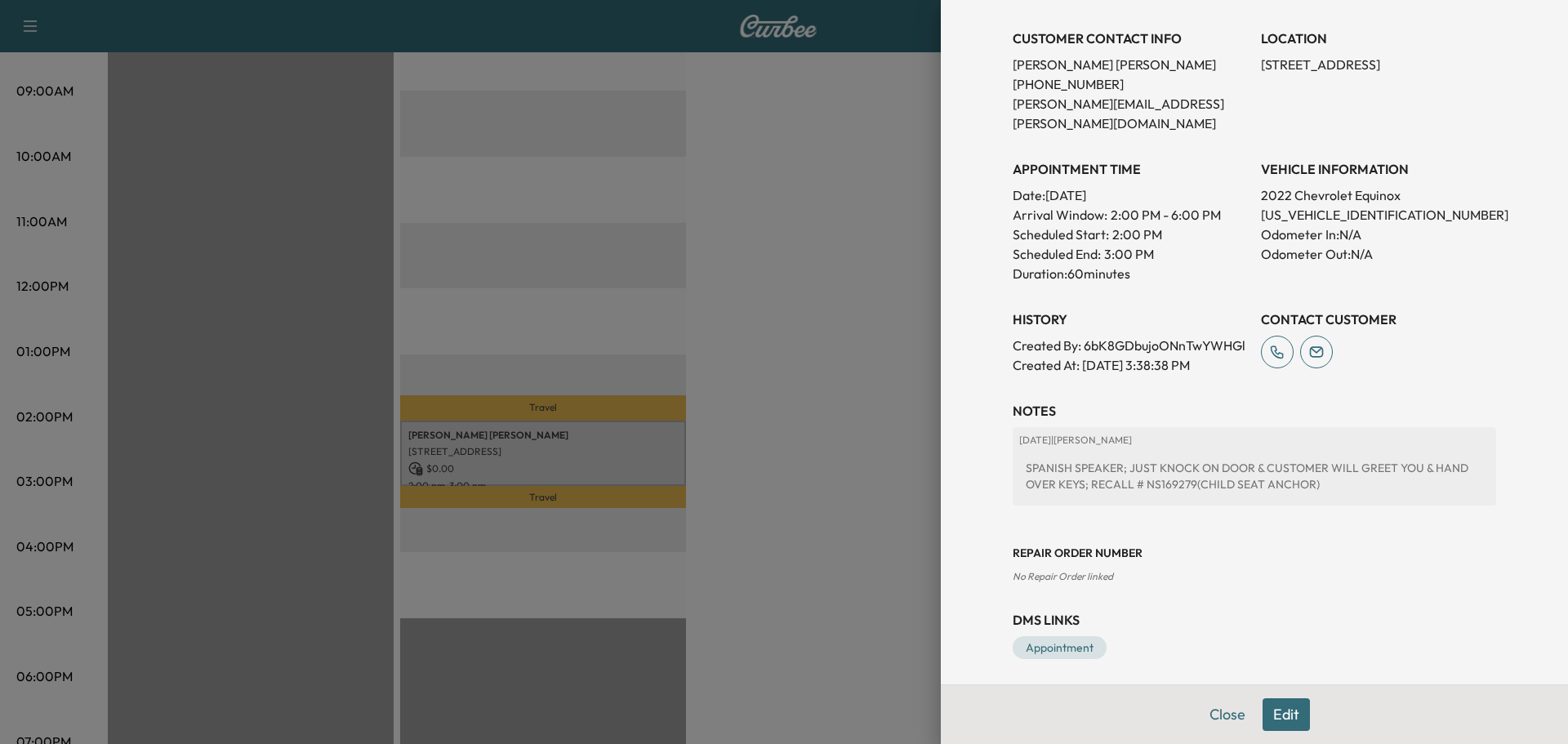
click at [852, 293] on div at bounding box center [784, 372] width 1568 height 744
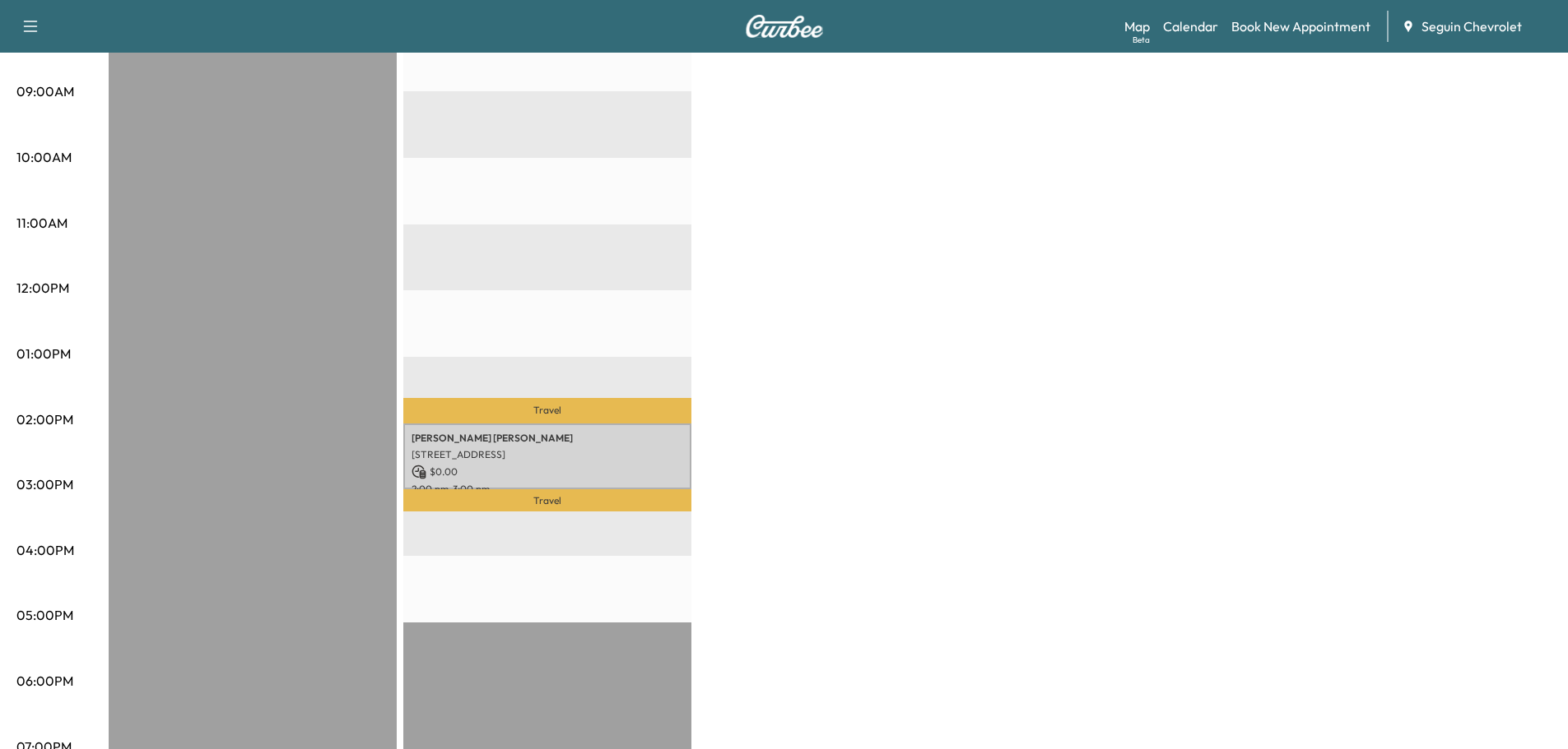
click at [954, 276] on div "BrightDrop $ 0.00 Revenue EST Start Equinox $ 0.00 Revenue 1 hr Work Time 43 mi…" at bounding box center [830, 338] width 1442 height 1233
